Goal: Task Accomplishment & Management: Use online tool/utility

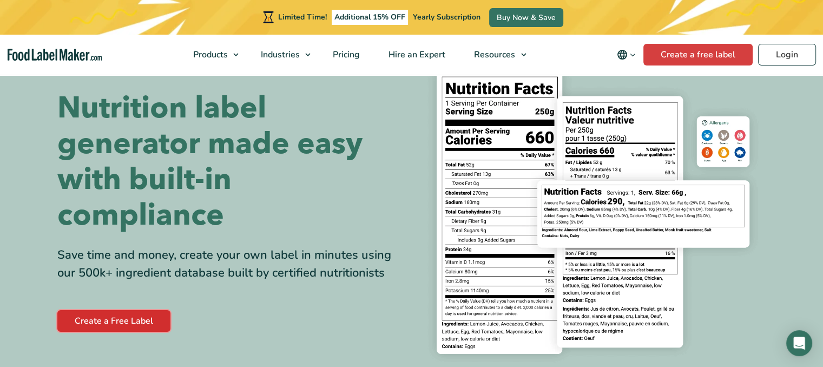
click at [146, 326] on link "Create a Free Label" at bounding box center [113, 321] width 113 height 22
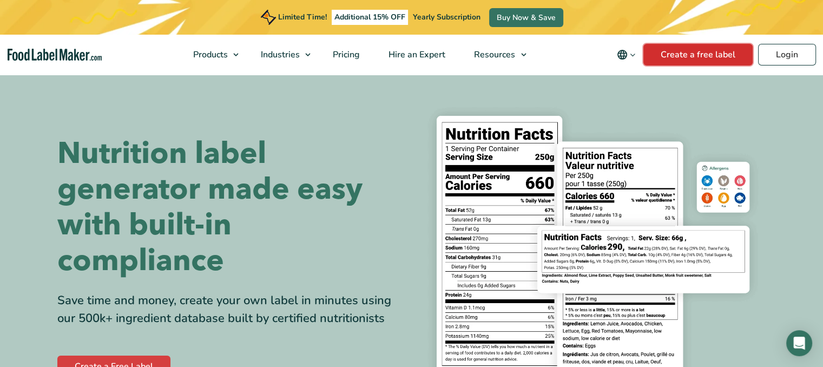
click at [718, 55] on link "Create a free label" at bounding box center [697, 55] width 109 height 22
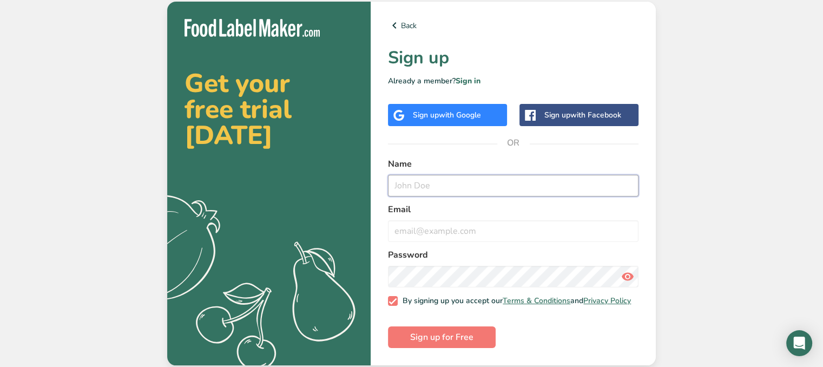
click at [469, 186] on input "text" at bounding box center [513, 186] width 250 height 22
click at [489, 227] on input "email" at bounding box center [513, 231] width 250 height 22
click at [454, 230] on input "burgerrings106@gmail.com" at bounding box center [513, 231] width 250 height 22
type input "burgerrings105@gmail.com"
drag, startPoint x: 428, startPoint y: 167, endPoint x: 433, endPoint y: 181, distance: 14.6
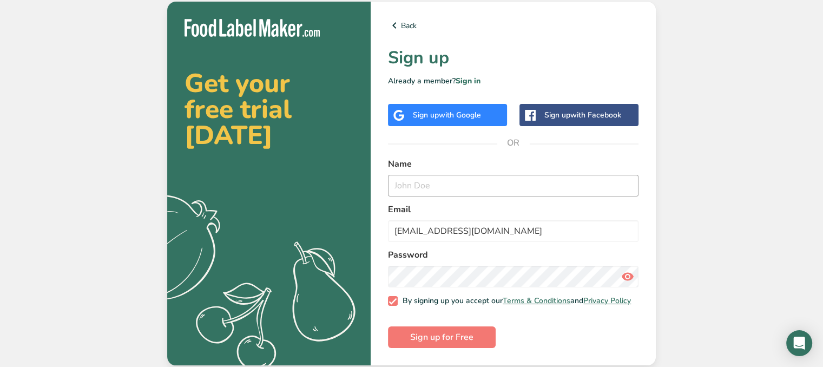
click at [433, 181] on div "Name" at bounding box center [513, 176] width 250 height 39
click at [433, 181] on input "text" at bounding box center [513, 186] width 250 height 22
type input "bruh"
click at [623, 273] on icon at bounding box center [627, 276] width 13 height 19
click at [623, 274] on icon at bounding box center [627, 276] width 13 height 19
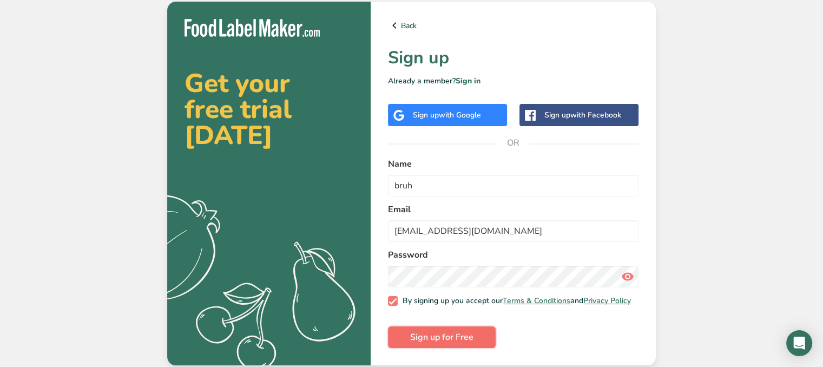
click at [453, 342] on span "Sign up for Free" at bounding box center [441, 336] width 63 height 13
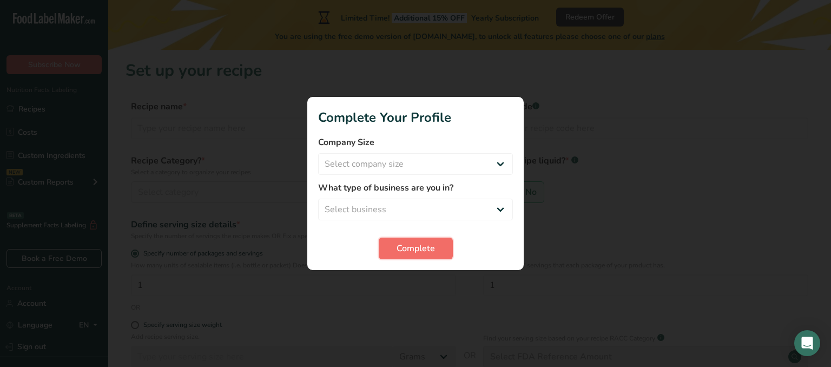
click at [431, 250] on span "Complete" at bounding box center [415, 248] width 38 height 13
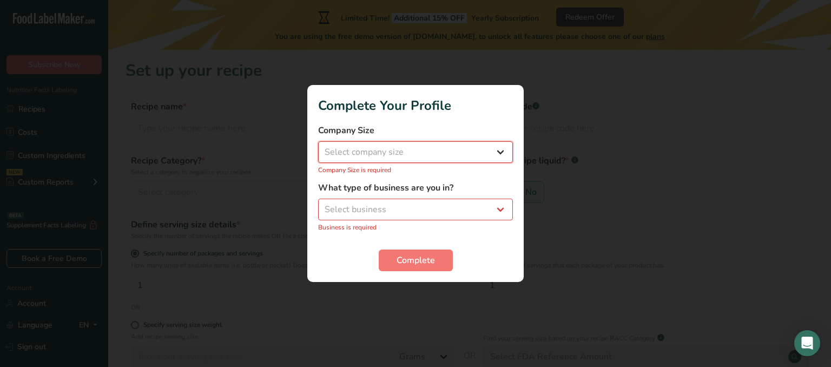
click at [409, 155] on select "Select company size Fewer than 10 Employees 10 to 50 Employees 51 to 500 Employ…" at bounding box center [415, 152] width 195 height 22
select select "1"
click at [318, 147] on select "Select company size Fewer than 10 Employees 10 to 50 Employees 51 to 500 Employ…" at bounding box center [415, 152] width 195 height 22
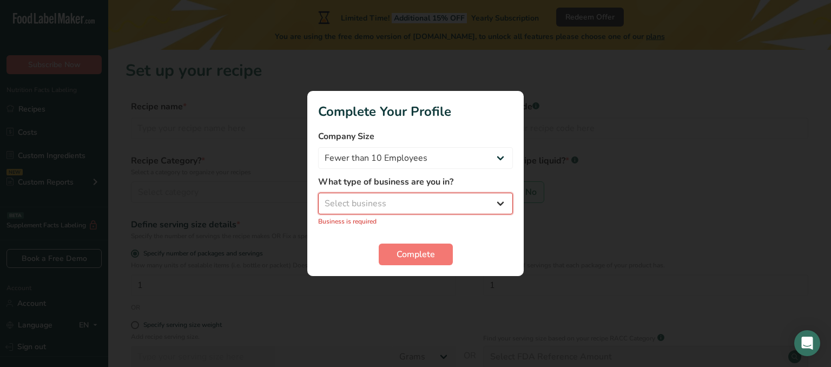
click at [395, 196] on select "Select business Packaged Food Manufacturer Restaurant & Cafe Bakery Meal Plans …" at bounding box center [415, 204] width 195 height 22
select select "8"
click at [318, 198] on select "Select business Packaged Food Manufacturer Restaurant & Cafe Bakery Meal Plans …" at bounding box center [415, 204] width 195 height 22
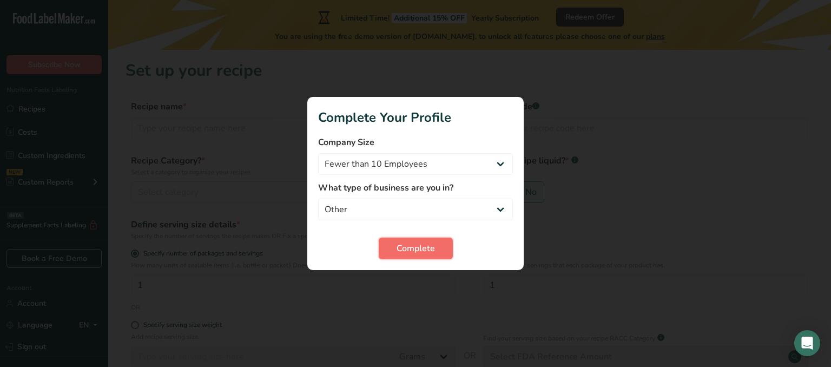
click at [396, 256] on button "Complete" at bounding box center [416, 248] width 74 height 22
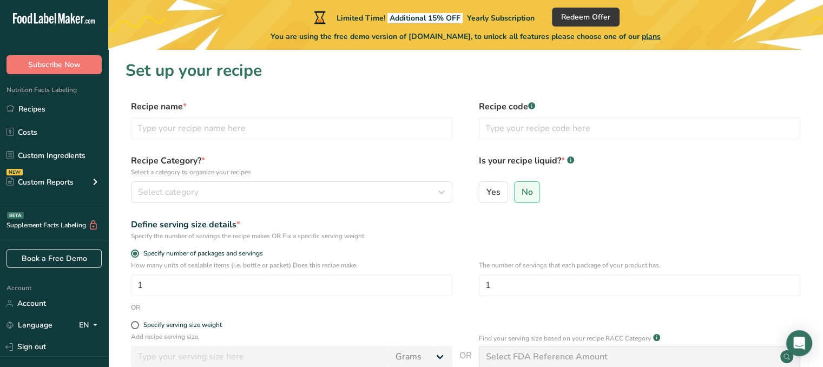
click at [56, 16] on icon at bounding box center [56, 18] width 2 height 11
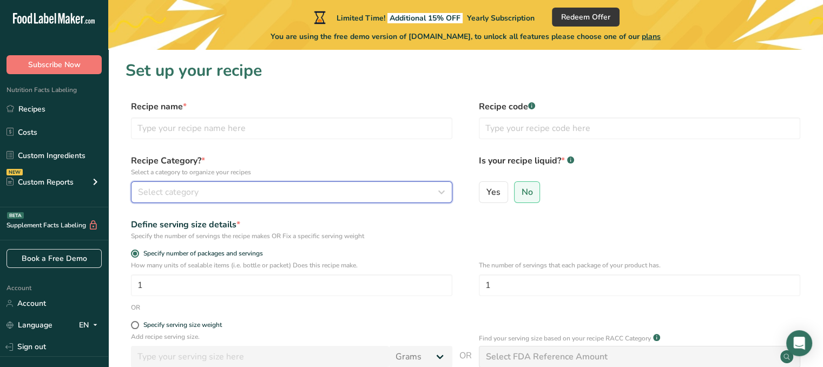
click at [236, 201] on button "Select category" at bounding box center [291, 192] width 321 height 22
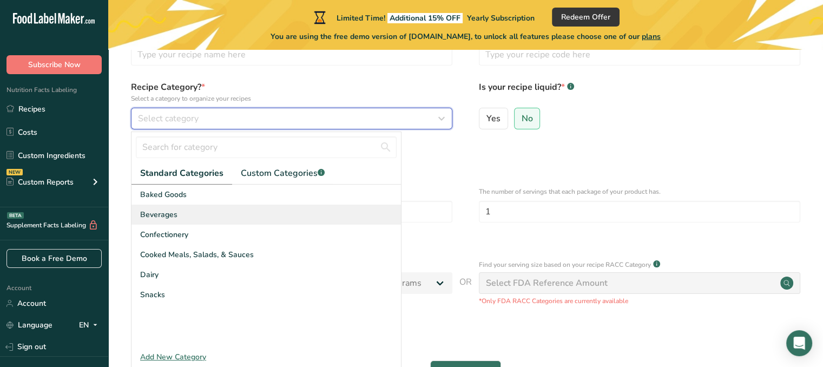
scroll to position [74, 0]
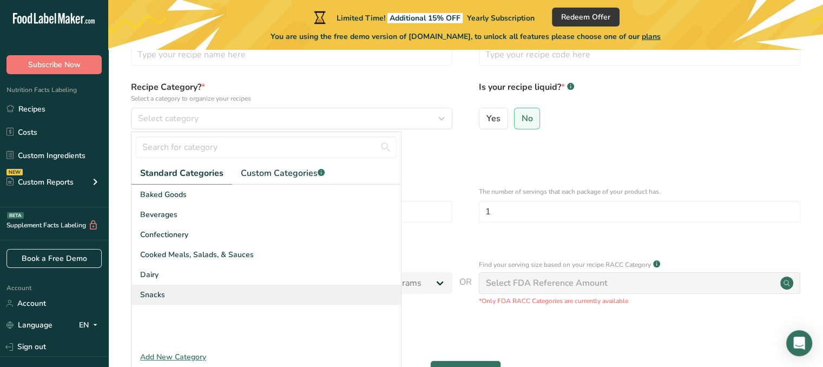
click at [214, 301] on div "Snacks" at bounding box center [265, 294] width 269 height 20
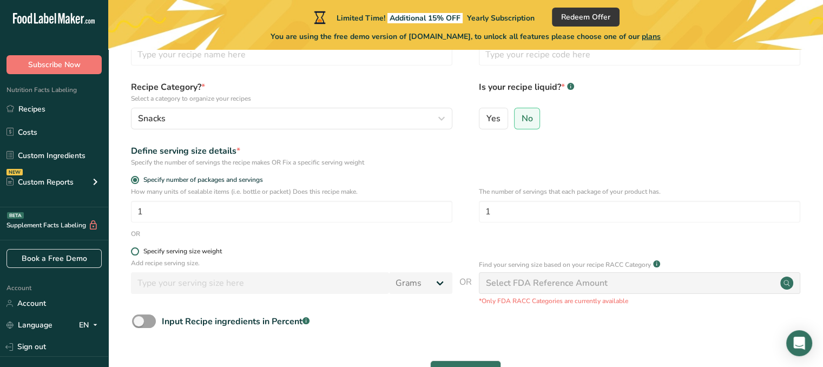
click at [151, 254] on div "Specify serving size weight" at bounding box center [182, 251] width 78 height 8
click at [138, 254] on input "Specify serving size weight" at bounding box center [134, 251] width 7 height 7
radio input "true"
radio input "false"
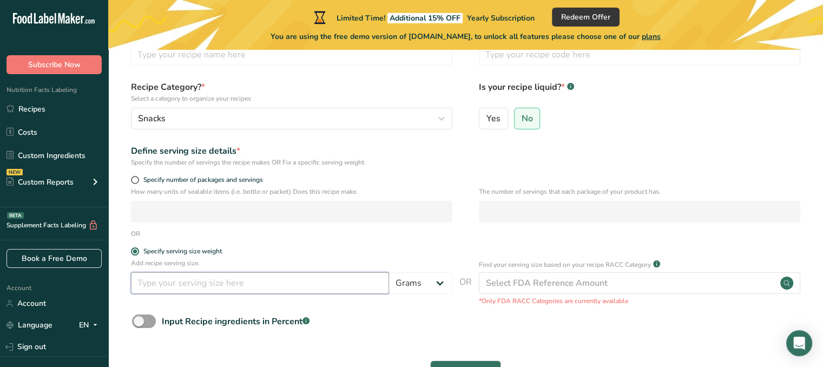
click at [302, 284] on input "number" at bounding box center [260, 283] width 258 height 22
type input "2"
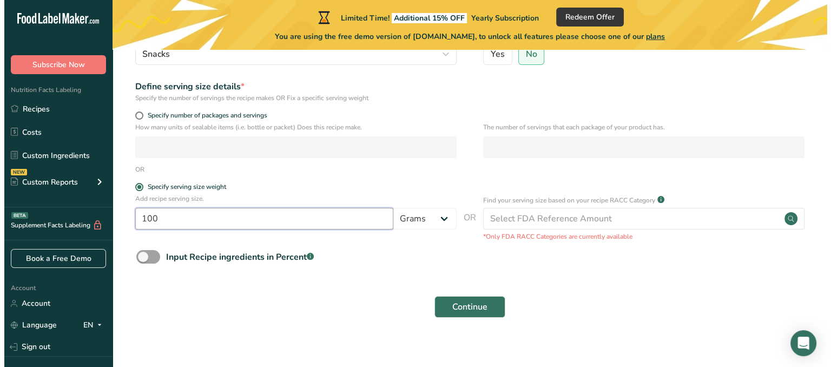
scroll to position [137, 0]
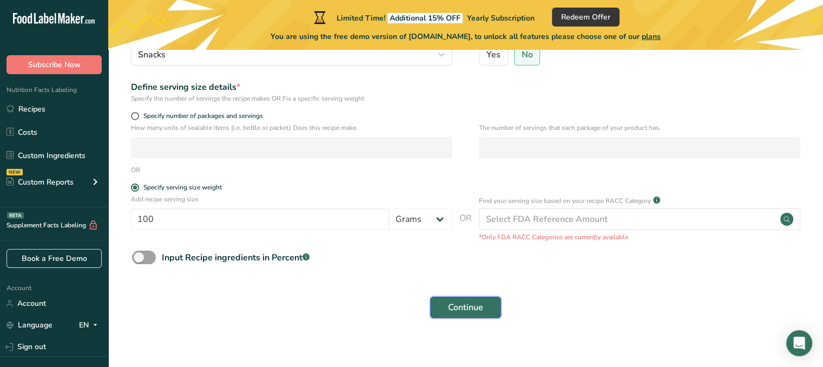
click at [461, 306] on span "Continue" at bounding box center [465, 307] width 35 height 13
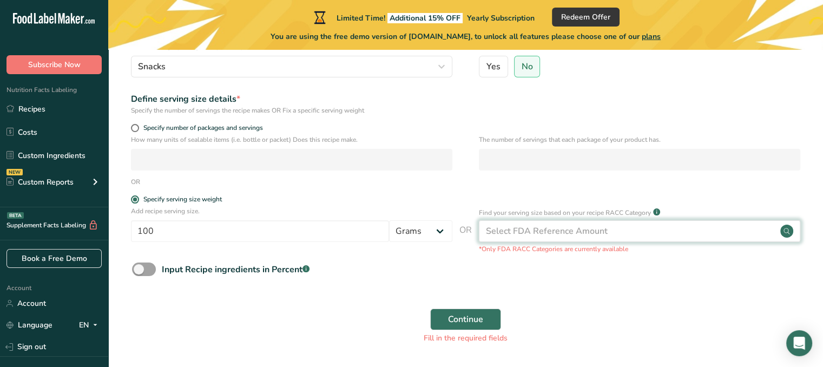
click at [532, 237] on div "Select FDA Reference Amount" at bounding box center [639, 231] width 321 height 22
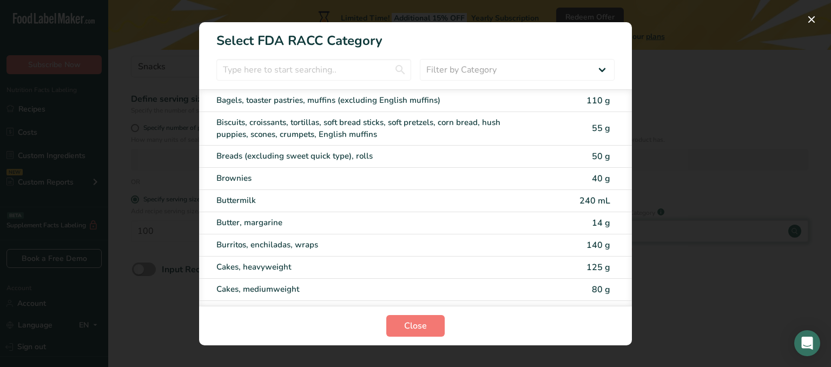
click at [532, 239] on div "Burritos, enchiladas, wraps" at bounding box center [396, 245] width 361 height 12
type input "140"
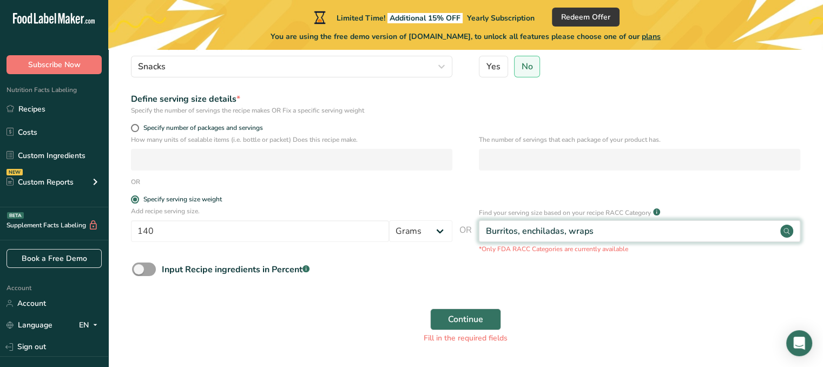
click at [532, 237] on div "Burritos, enchiladas, wraps" at bounding box center [639, 231] width 321 height 22
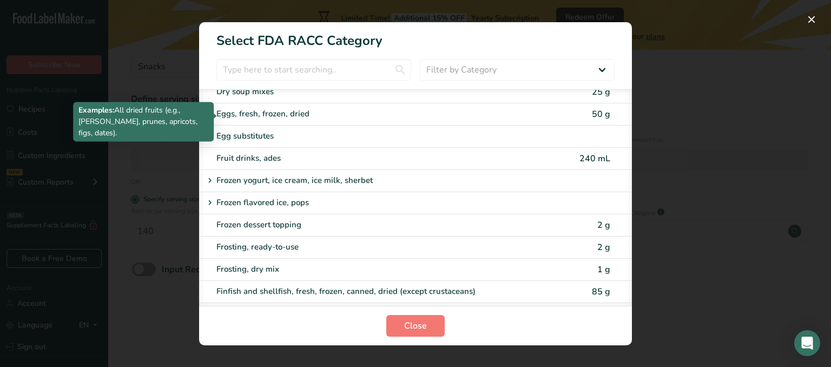
scroll to position [819, 0]
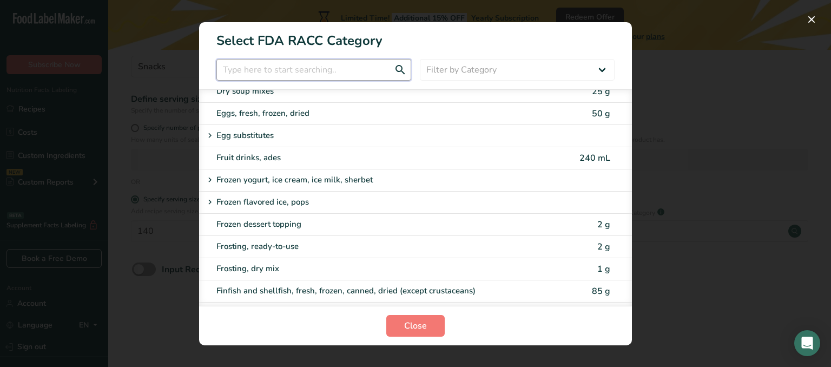
click at [292, 63] on input "RACC Category Selection Modal" at bounding box center [313, 70] width 195 height 22
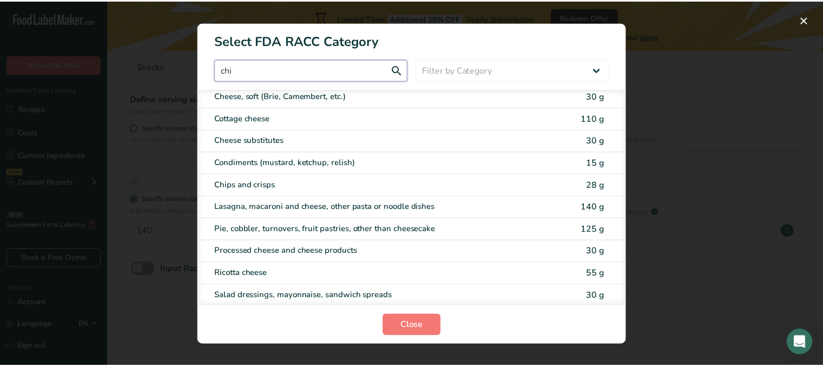
scroll to position [0, 0]
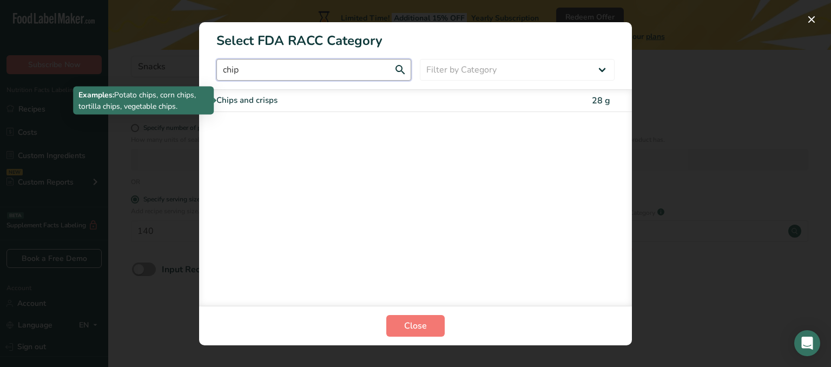
type input "chip"
click at [297, 101] on div "Chips and crisps" at bounding box center [369, 100] width 307 height 12
type input "28"
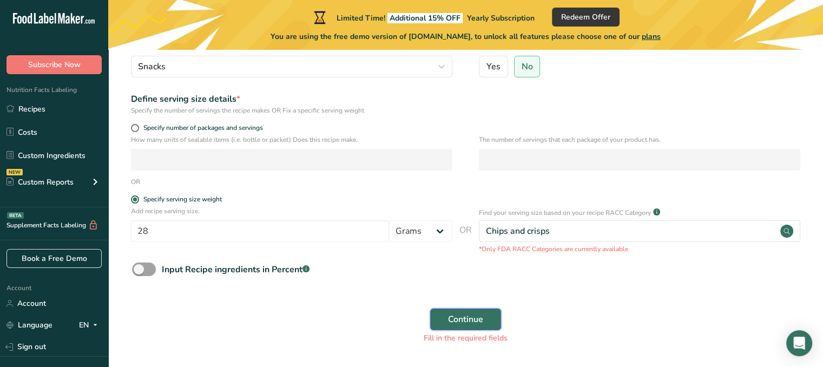
click at [461, 327] on button "Continue" at bounding box center [465, 319] width 71 height 22
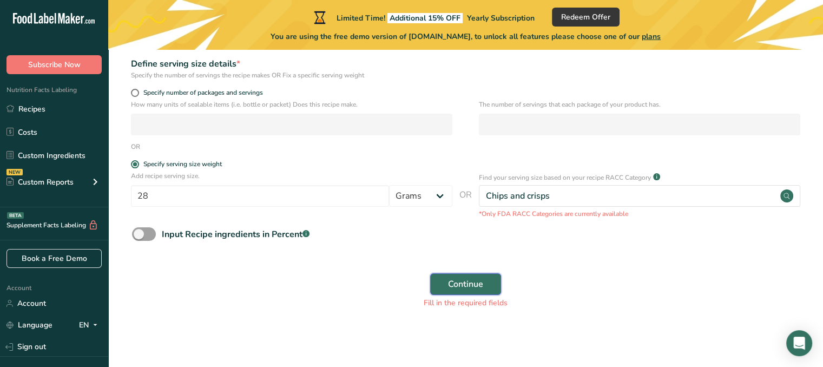
scroll to position [173, 0]
click at [330, 195] on input "28" at bounding box center [260, 196] width 258 height 22
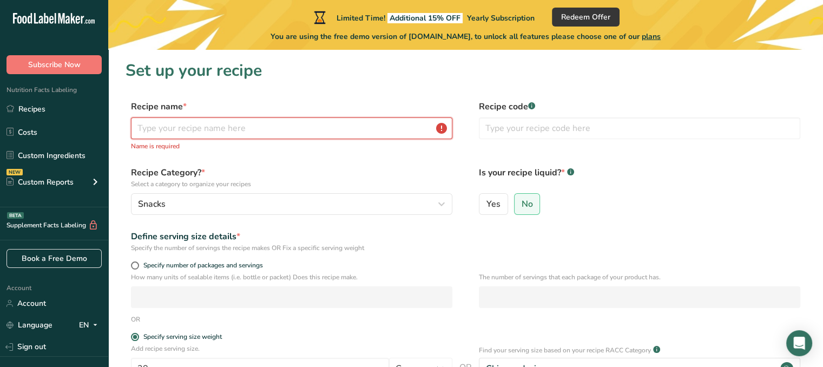
click at [268, 136] on input "text" at bounding box center [291, 128] width 321 height 22
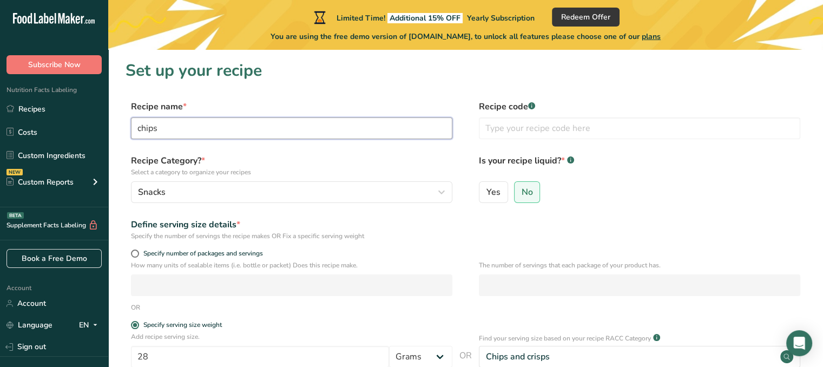
scroll to position [161, 0]
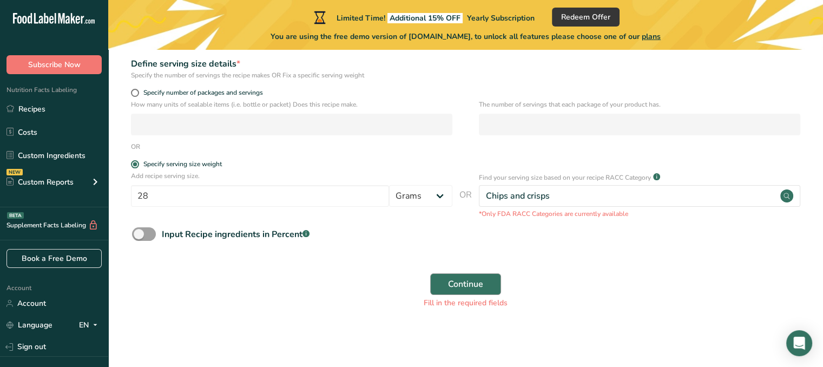
type input "chips"
click at [452, 283] on span "Continue" at bounding box center [465, 283] width 35 height 13
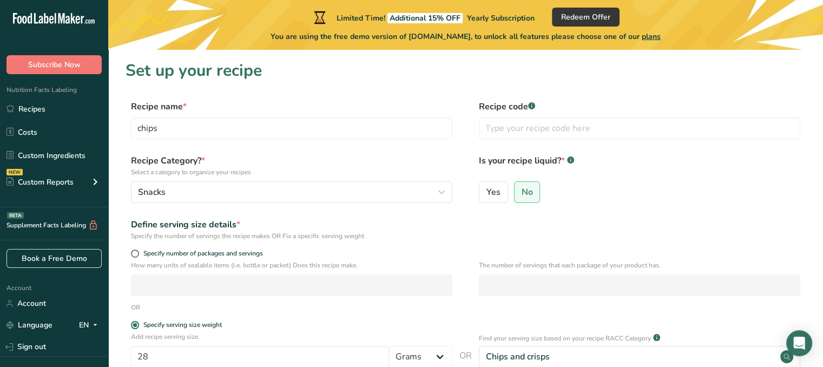
scroll to position [147, 0]
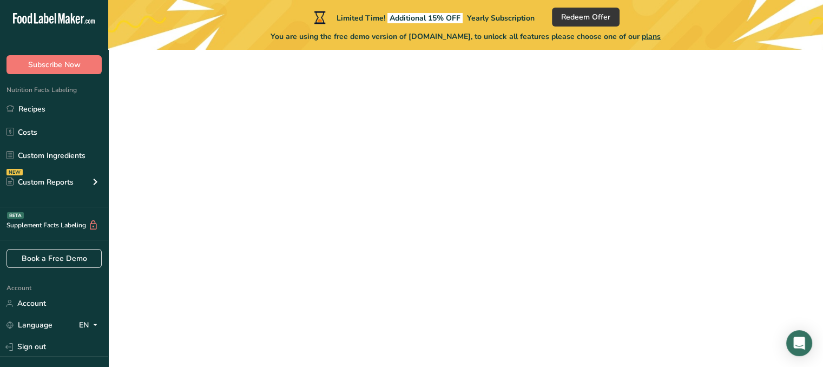
click at [452, 277] on form "Recipe name * chips Recipe code .a-a{fill:#347362;}.b-a{fill:#fff;} Recipe Cate…" at bounding box center [465, 134] width 680 height 362
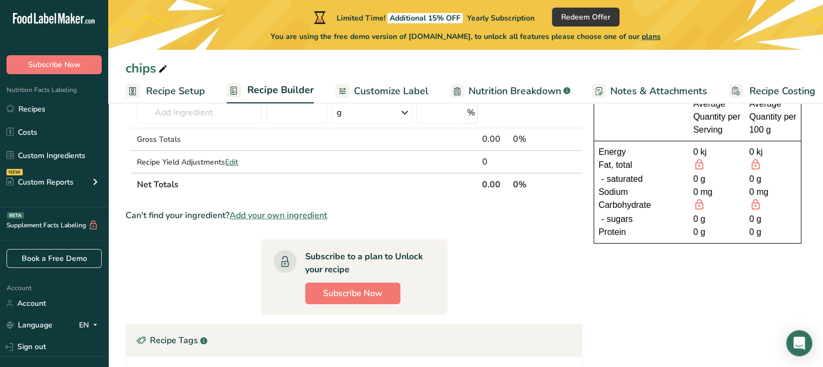
scroll to position [93, 0]
click at [58, 341] on link "Sign out" at bounding box center [54, 346] width 108 height 19
